Goal: Task Accomplishment & Management: Manage account settings

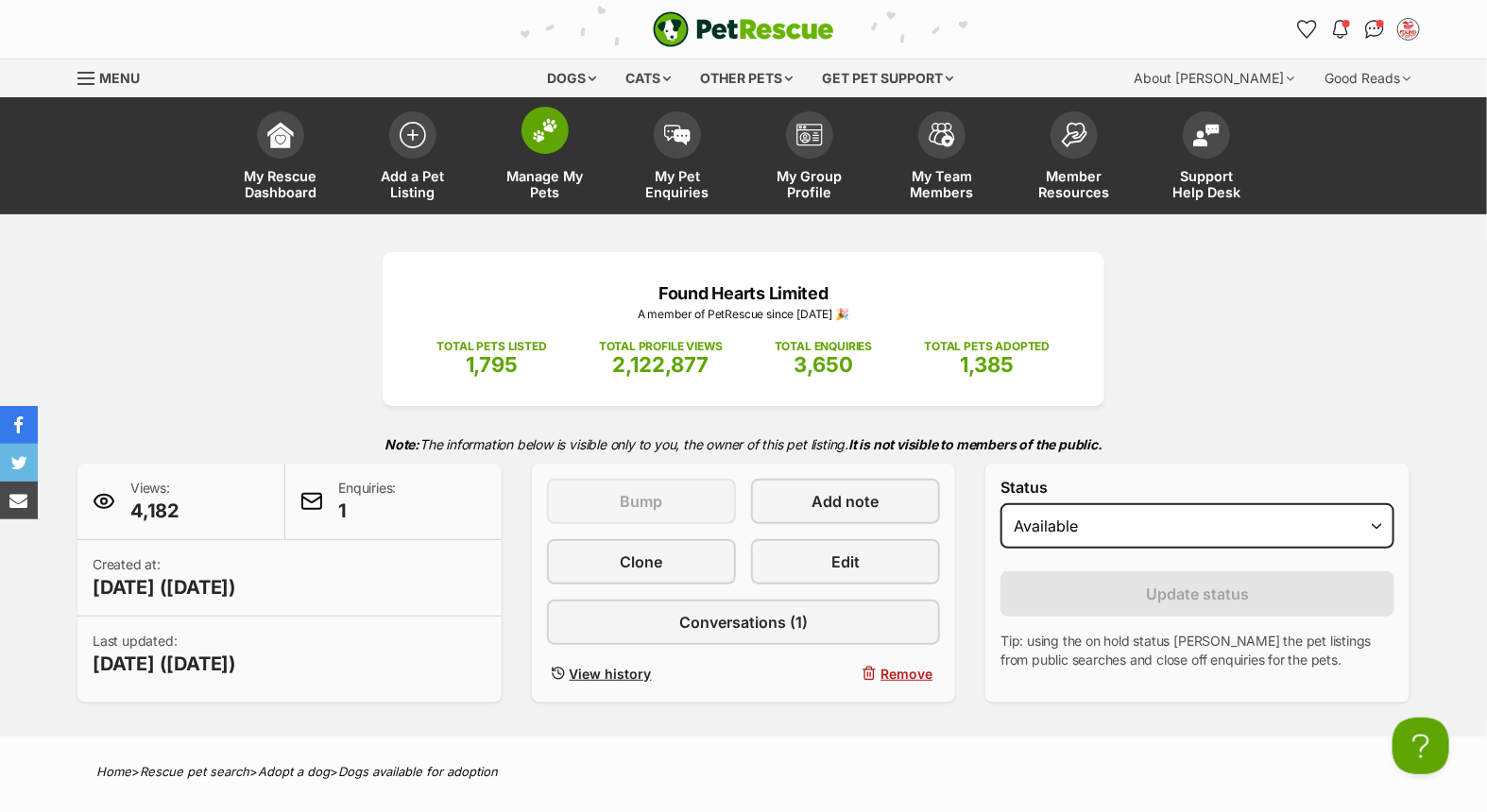
click at [565, 130] on span at bounding box center [545, 130] width 47 height 47
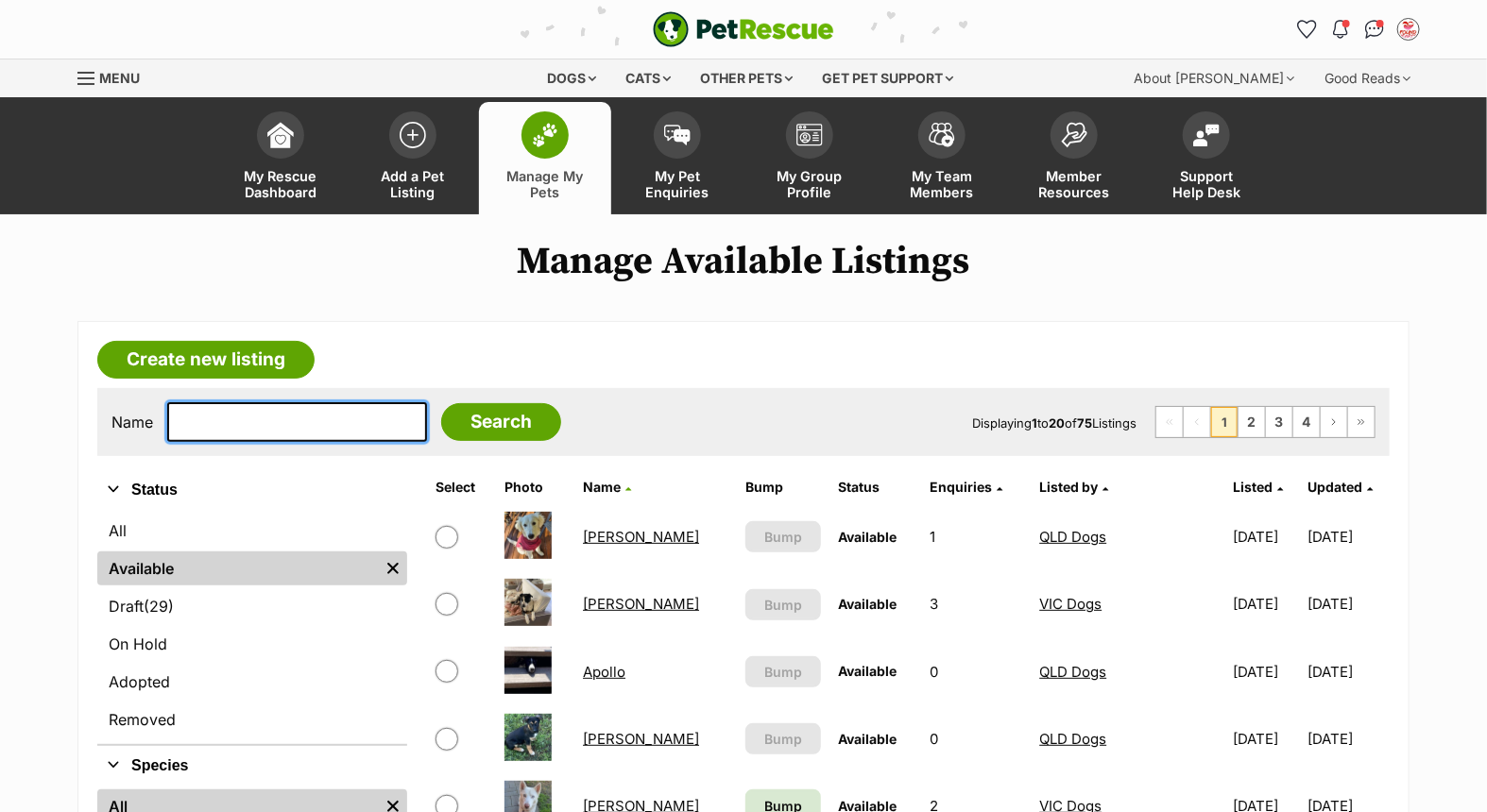
click at [271, 407] on input "text" at bounding box center [296, 421] width 260 height 40
type input "diesel"
click at [441, 403] on input "Search" at bounding box center [501, 421] width 120 height 38
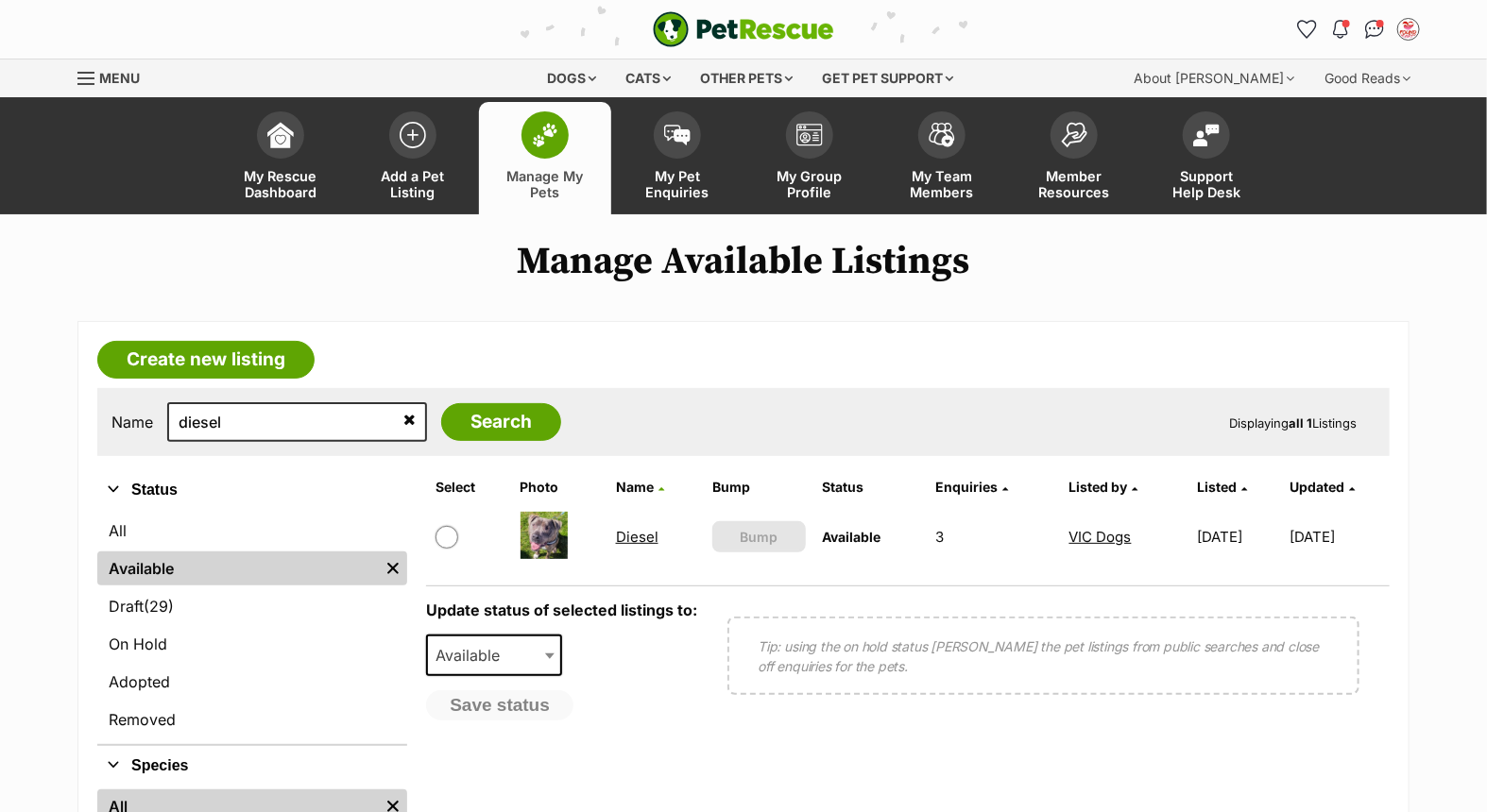
click at [617, 529] on link "Diesel" at bounding box center [638, 536] width 42 height 18
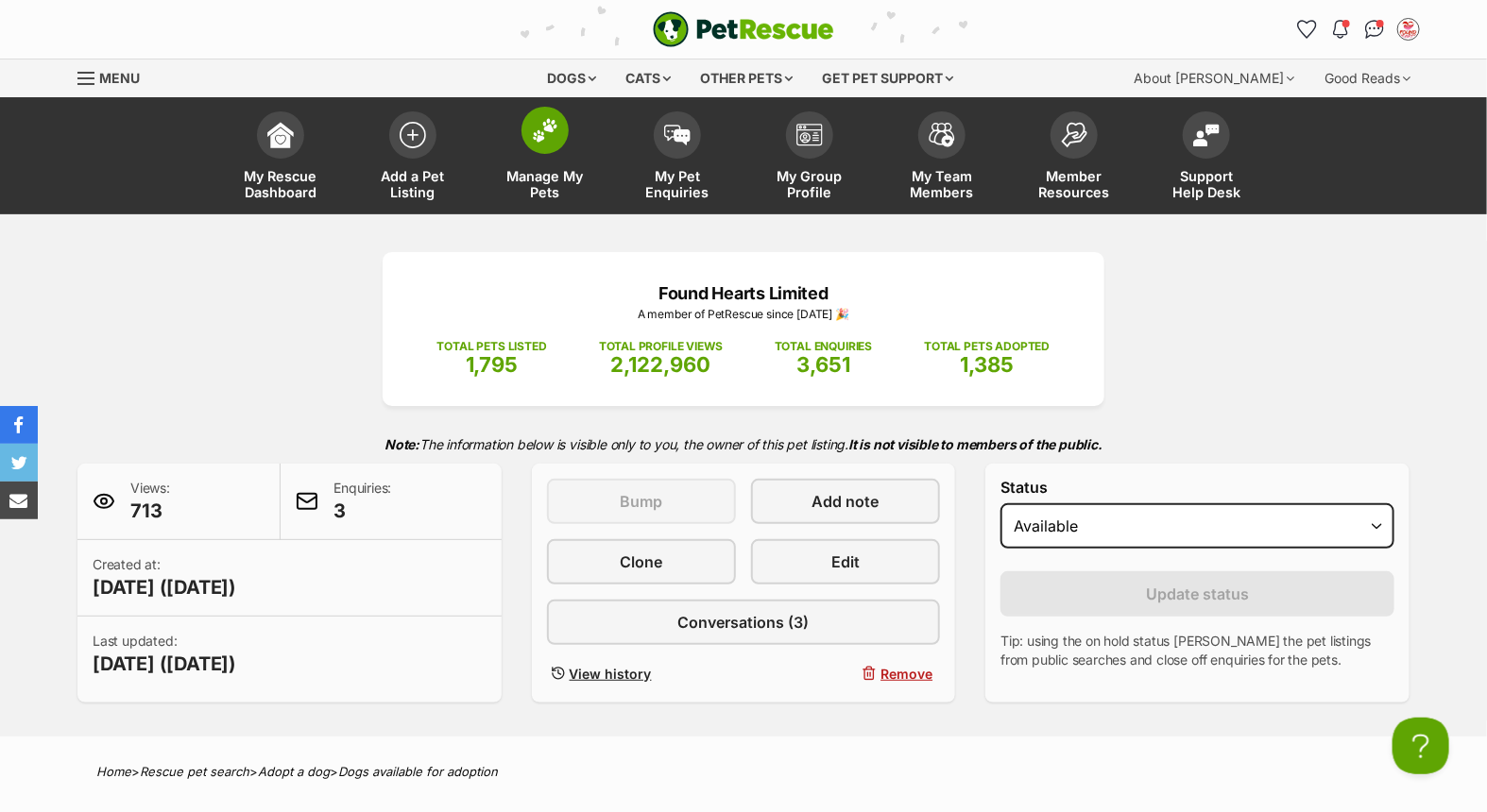
click at [548, 136] on img at bounding box center [544, 129] width 26 height 24
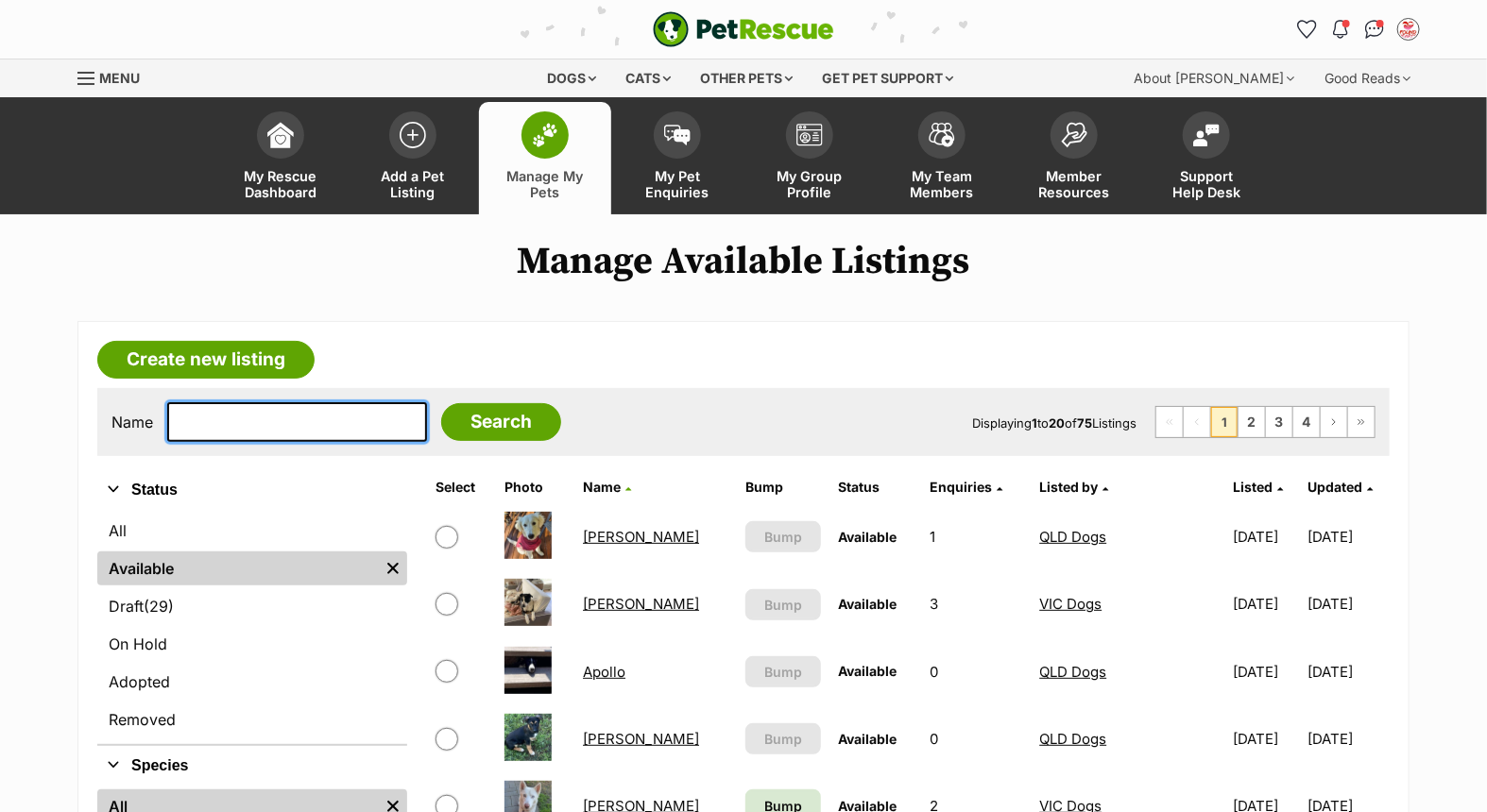
click at [257, 419] on input "text" at bounding box center [296, 421] width 260 height 40
type input "rocco"
click at [441, 403] on input "Search" at bounding box center [501, 421] width 120 height 38
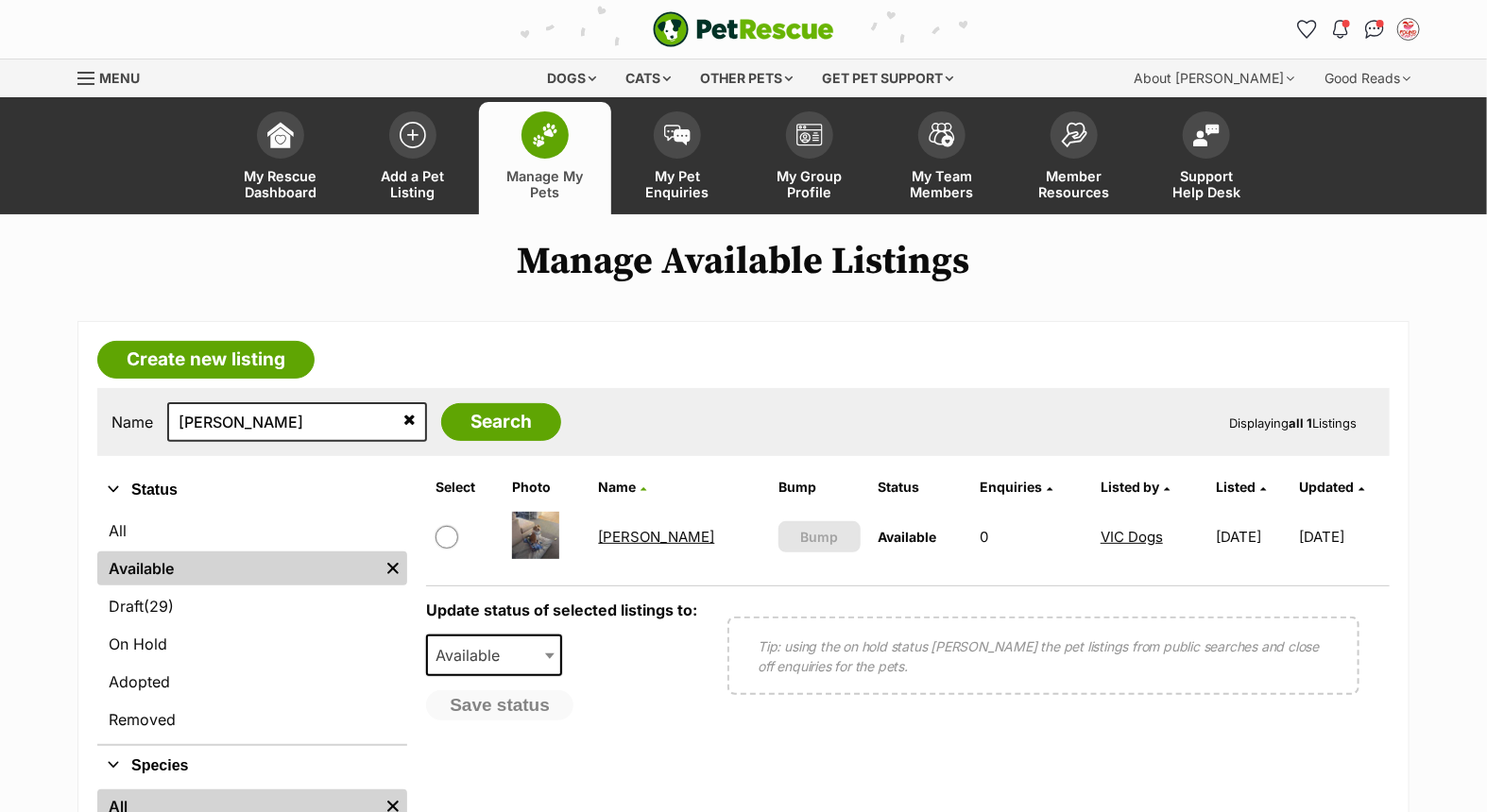
click at [628, 532] on link "Rocco" at bounding box center [657, 536] width 116 height 18
